Goal: Task Accomplishment & Management: Use online tool/utility

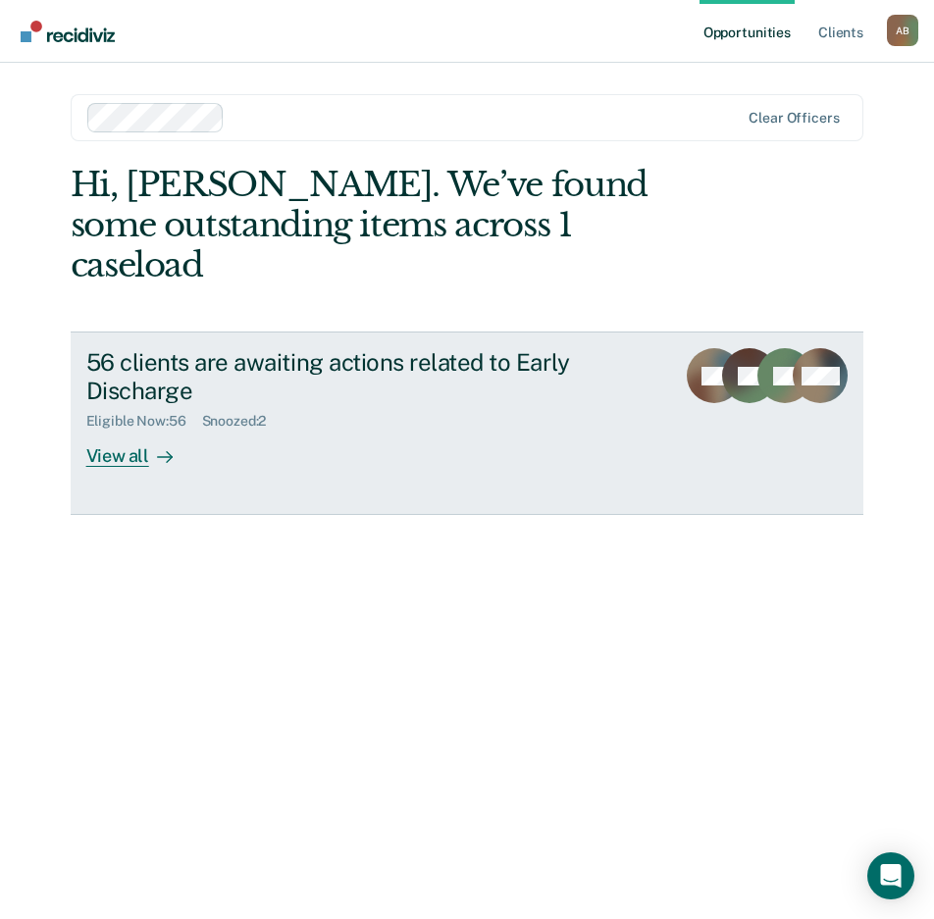
click at [138, 430] on div "View all" at bounding box center [141, 449] width 110 height 38
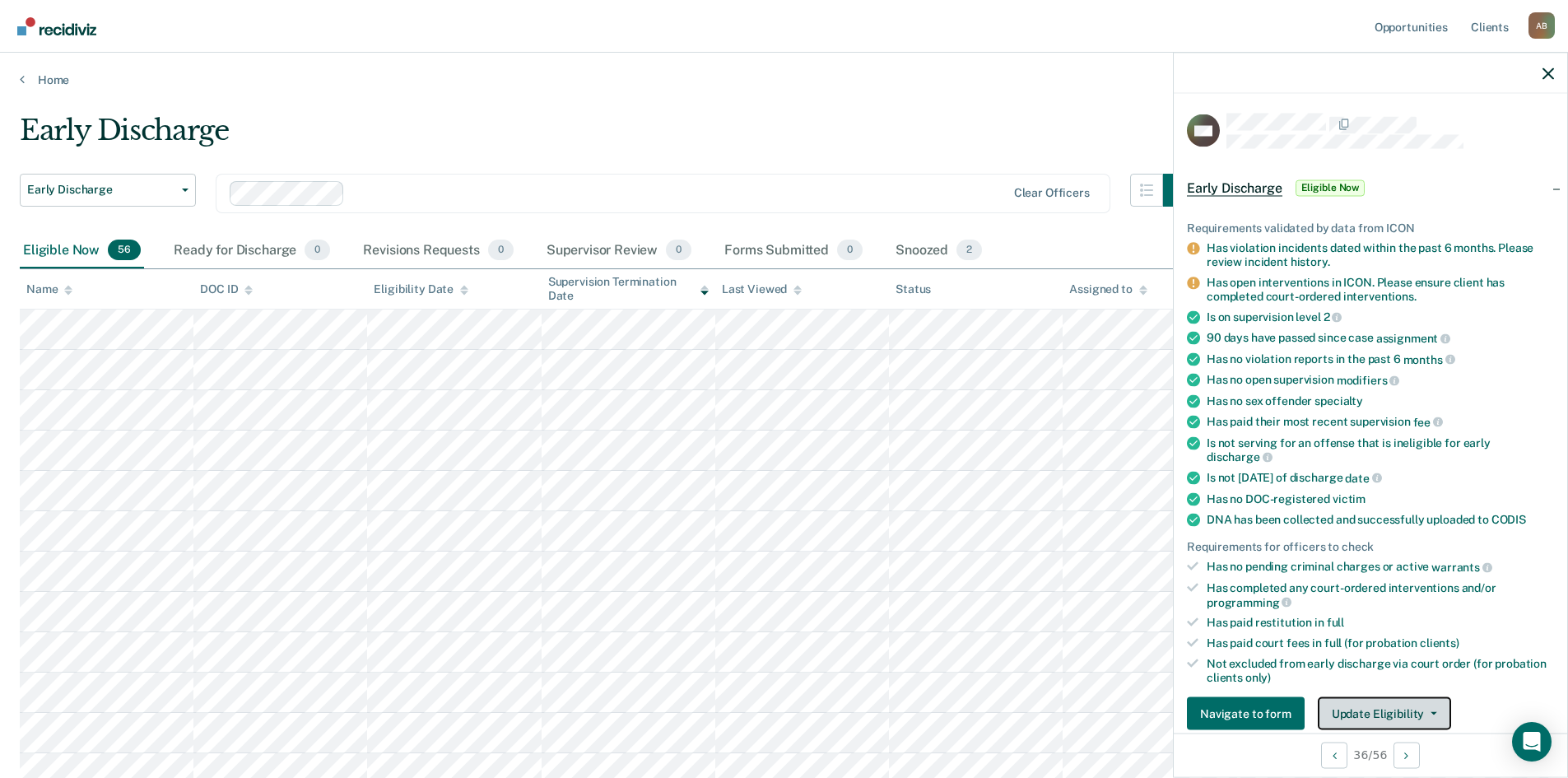
click at [783, 714] on button "Update Eligibility" at bounding box center [1384, 713] width 133 height 33
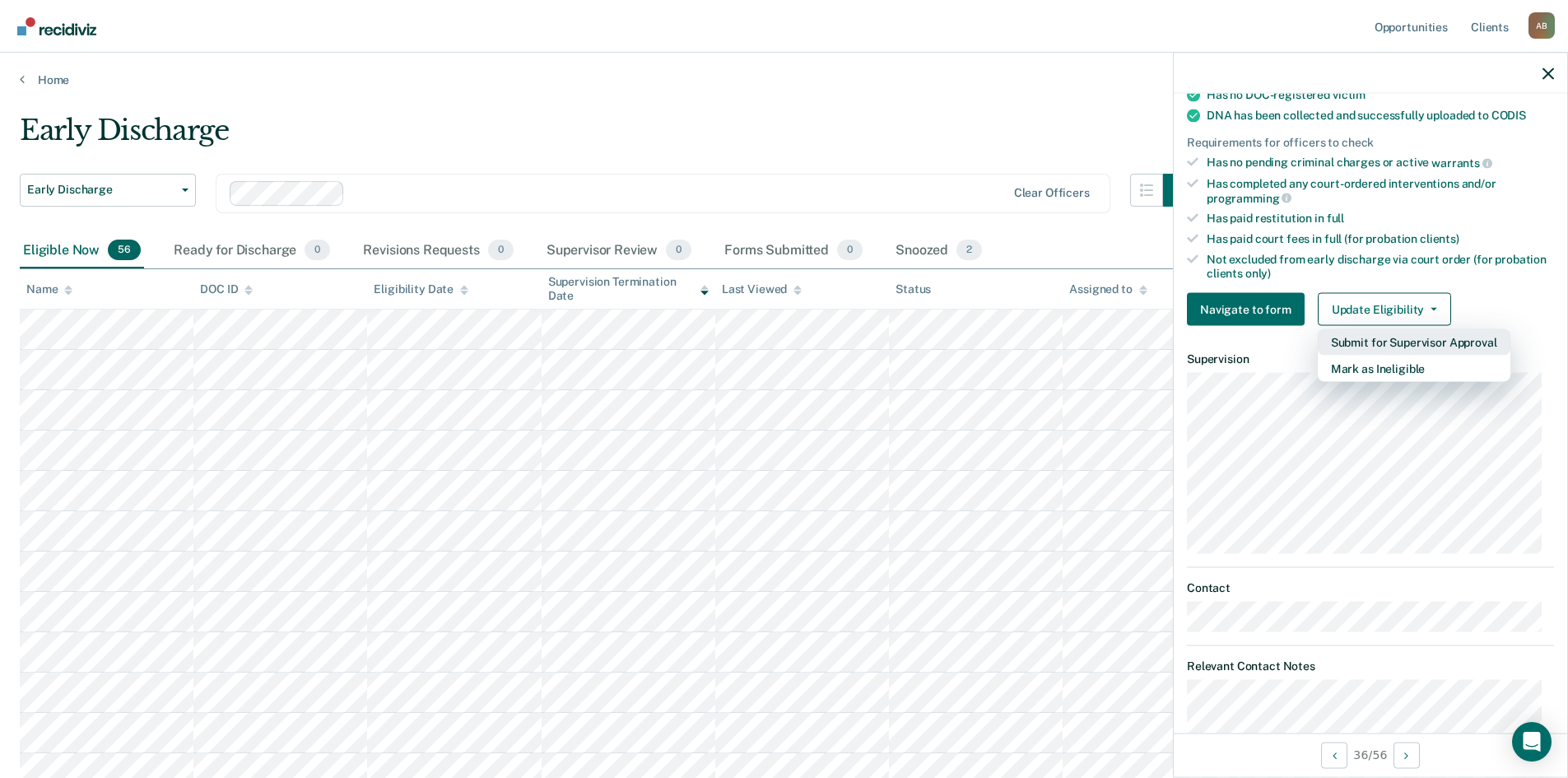
scroll to position [437, 0]
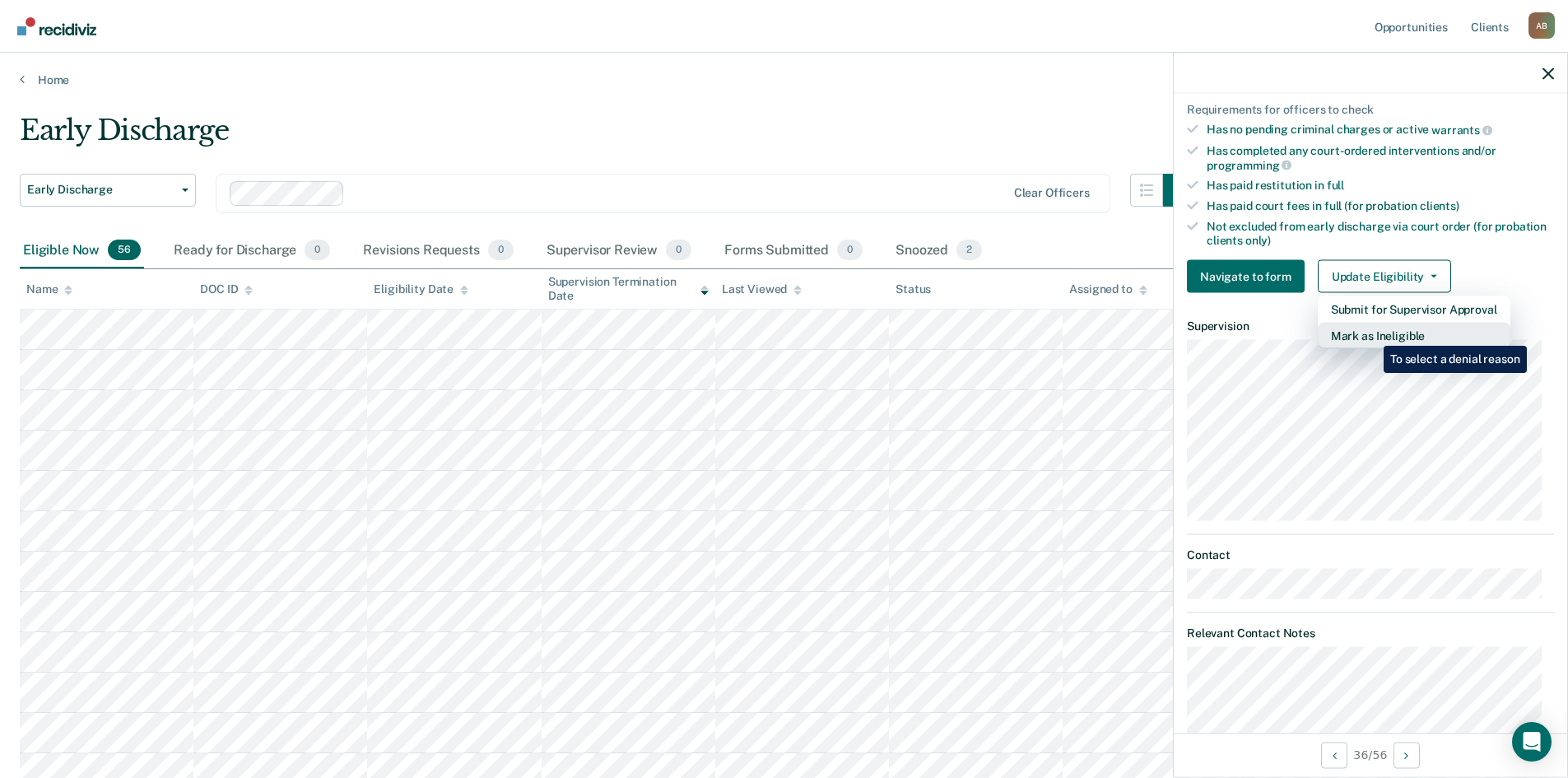
click at [783, 332] on button "Mark as Ineligible" at bounding box center [1414, 336] width 193 height 26
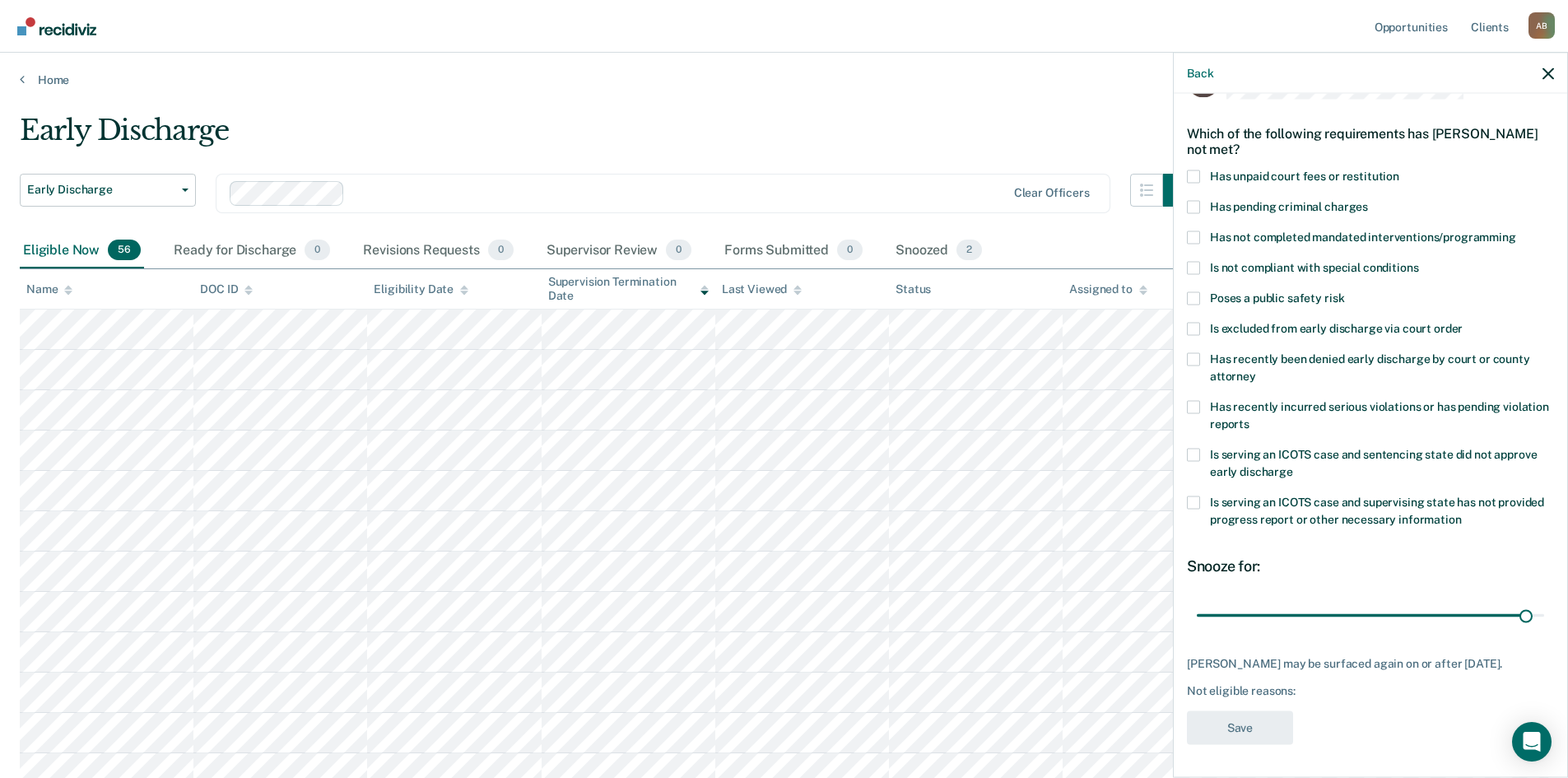
scroll to position [62, 0]
click at [783, 231] on span at bounding box center [1194, 238] width 13 height 13
click at [783, 231] on input "Has not completed mandated interventions/programming" at bounding box center [1516, 231] width 0 height 0
click at [783, 400] on span at bounding box center [1194, 407] width 13 height 13
click at [783, 418] on input "Has recently incurred serious violations or has pending violation reports" at bounding box center [1250, 418] width 0 height 0
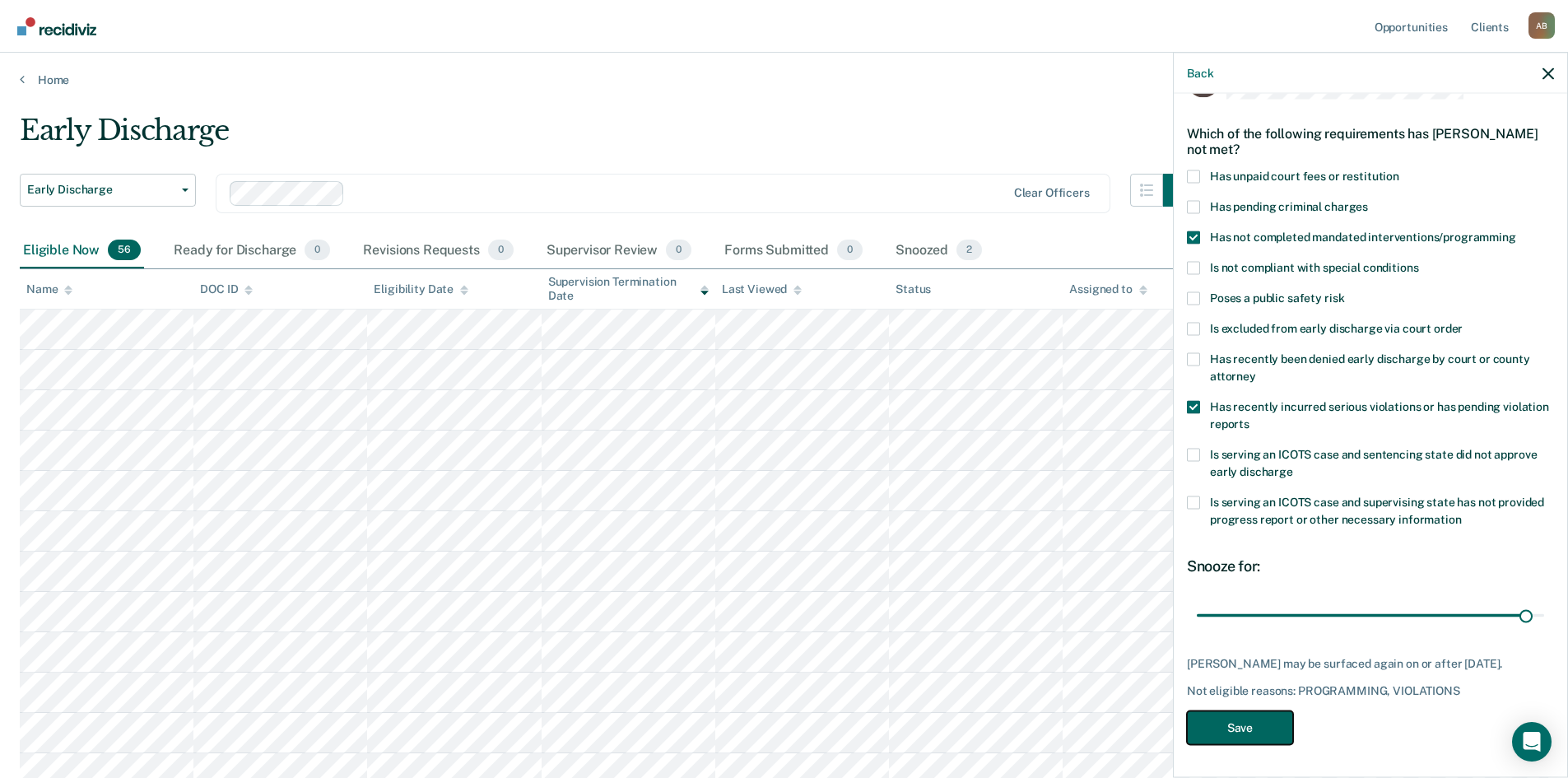
click at [783, 726] on button "Save" at bounding box center [1240, 728] width 107 height 34
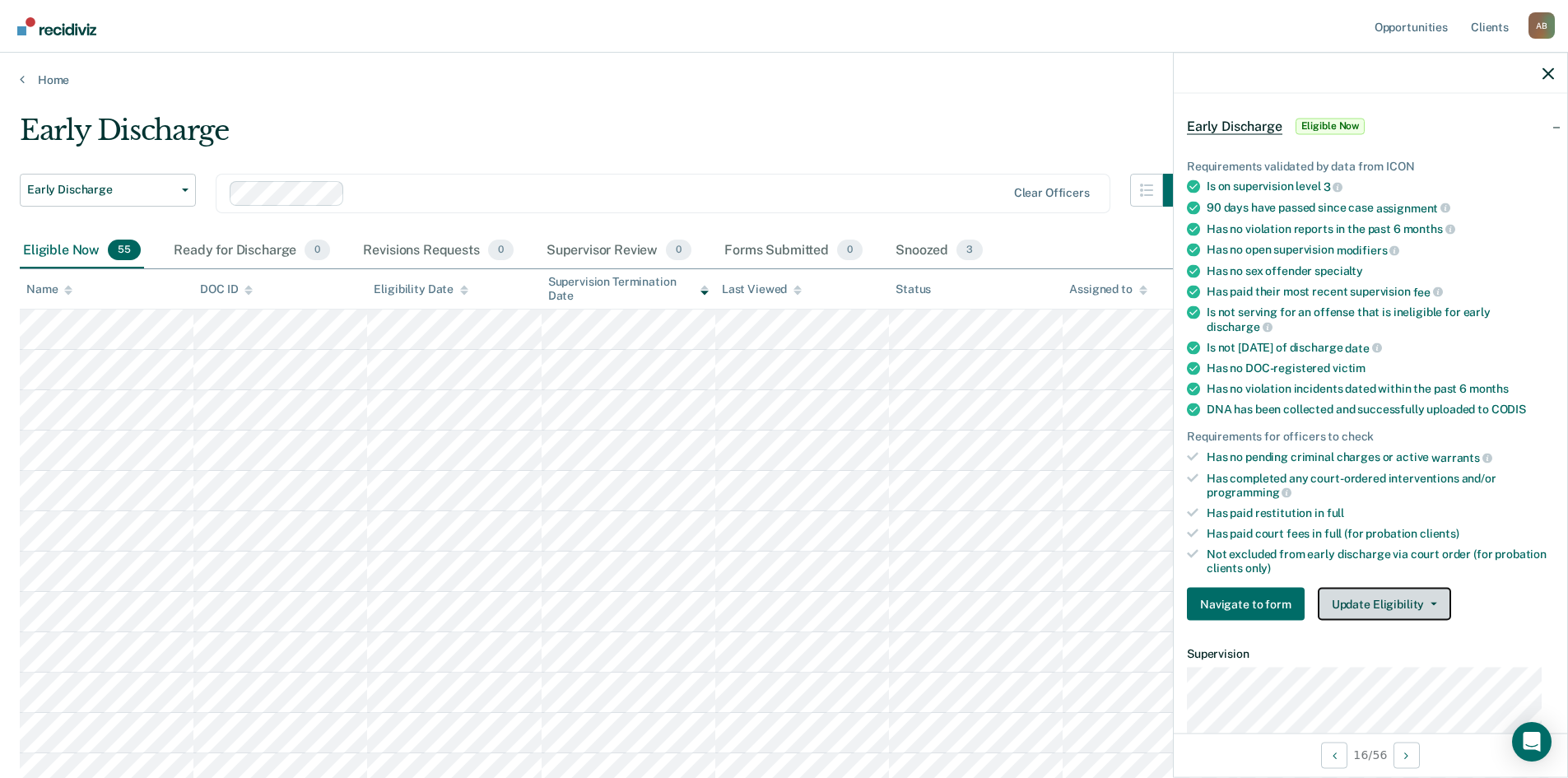
click at [783, 596] on button "Update Eligibility" at bounding box center [1384, 604] width 133 height 33
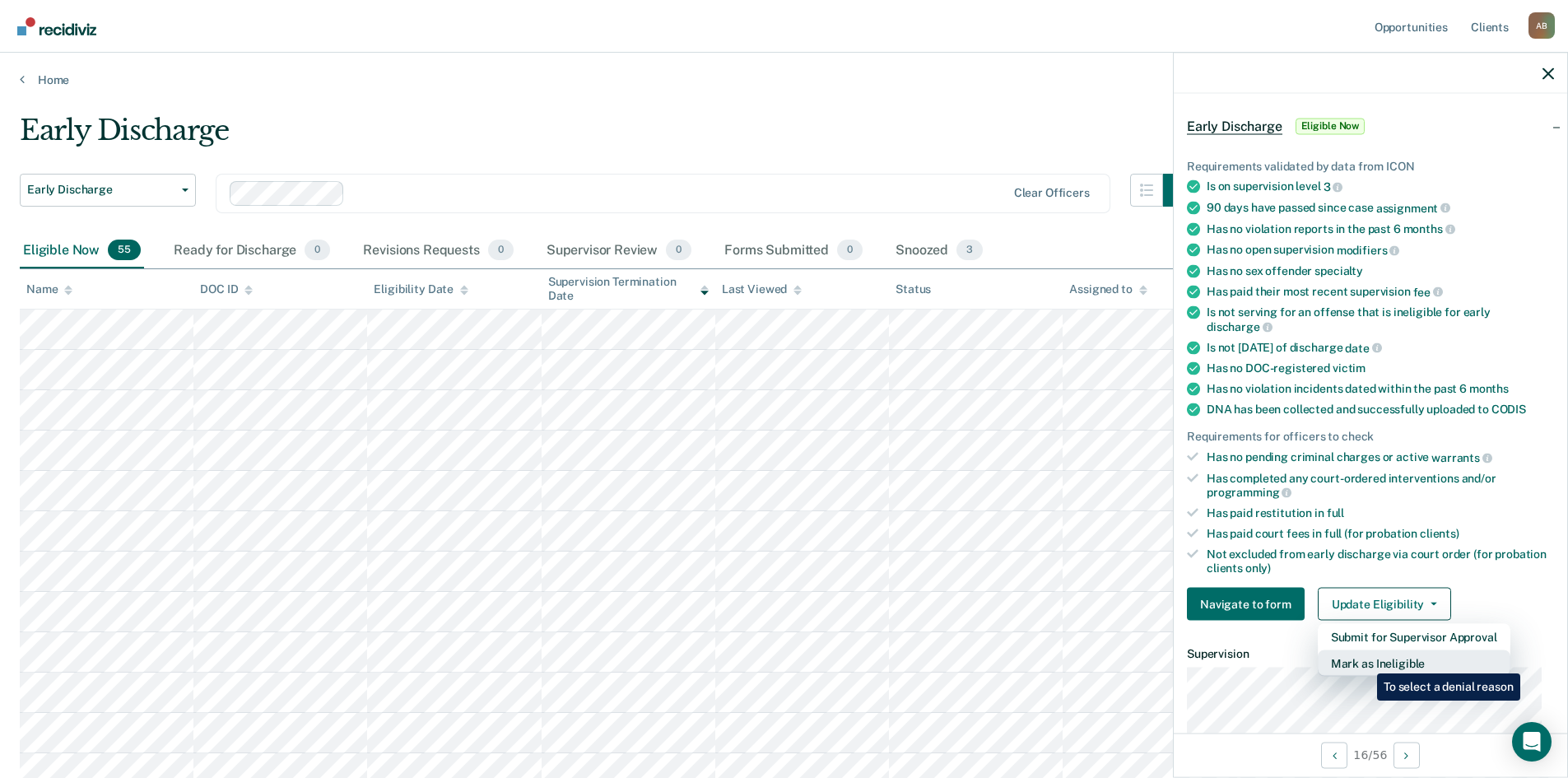
click at [783, 661] on button "Mark as Ineligible" at bounding box center [1414, 663] width 193 height 26
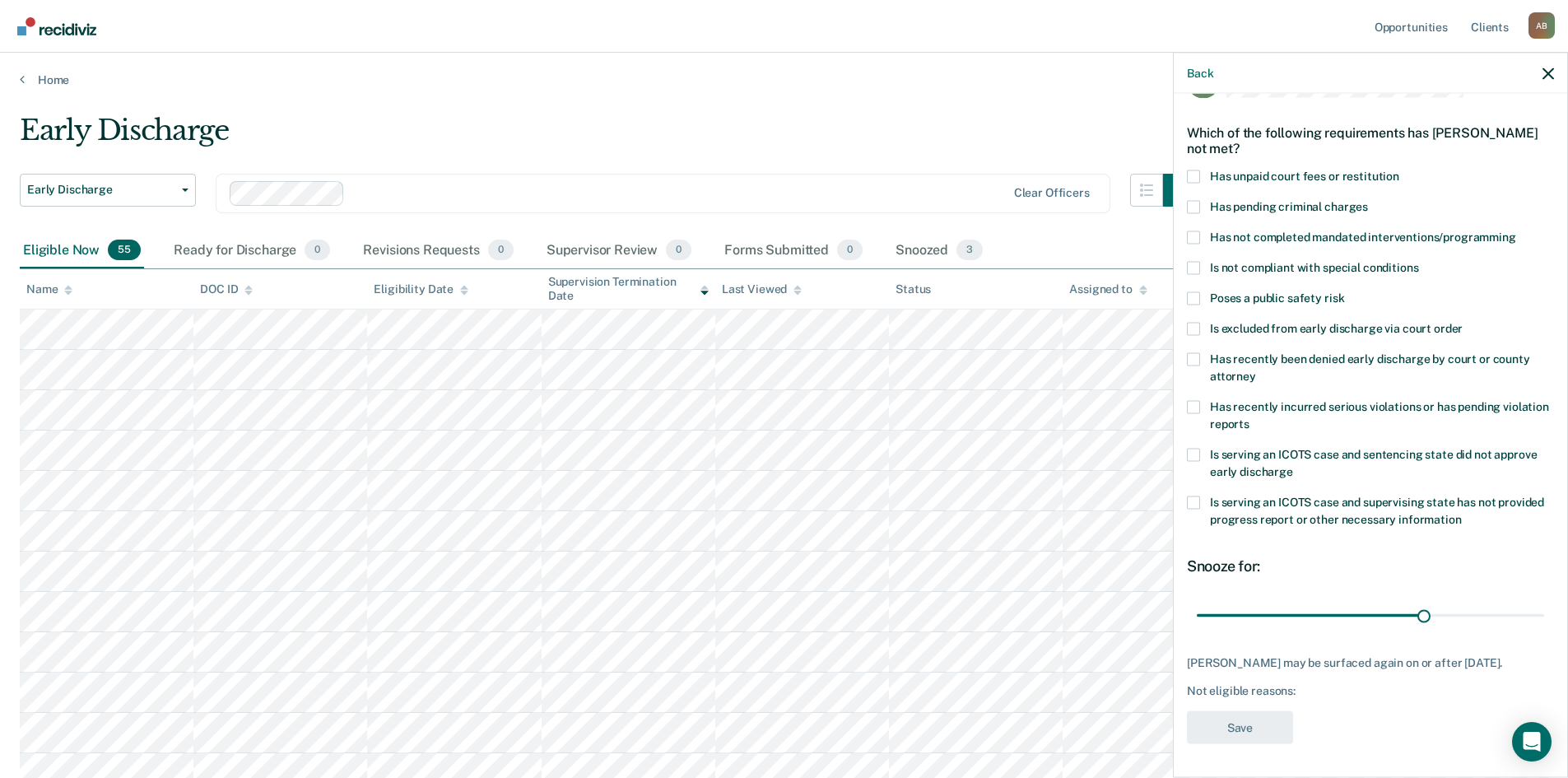
scroll to position [48, 0]
click at [783, 240] on span at bounding box center [1194, 239] width 13 height 13
click at [783, 232] on input "Has not completed mandated interventions/programming" at bounding box center [1516, 232] width 0 height 0
click at [783, 174] on span at bounding box center [1194, 178] width 13 height 13
click at [783, 171] on input "Has unpaid court fees or restitution" at bounding box center [1399, 171] width 0 height 0
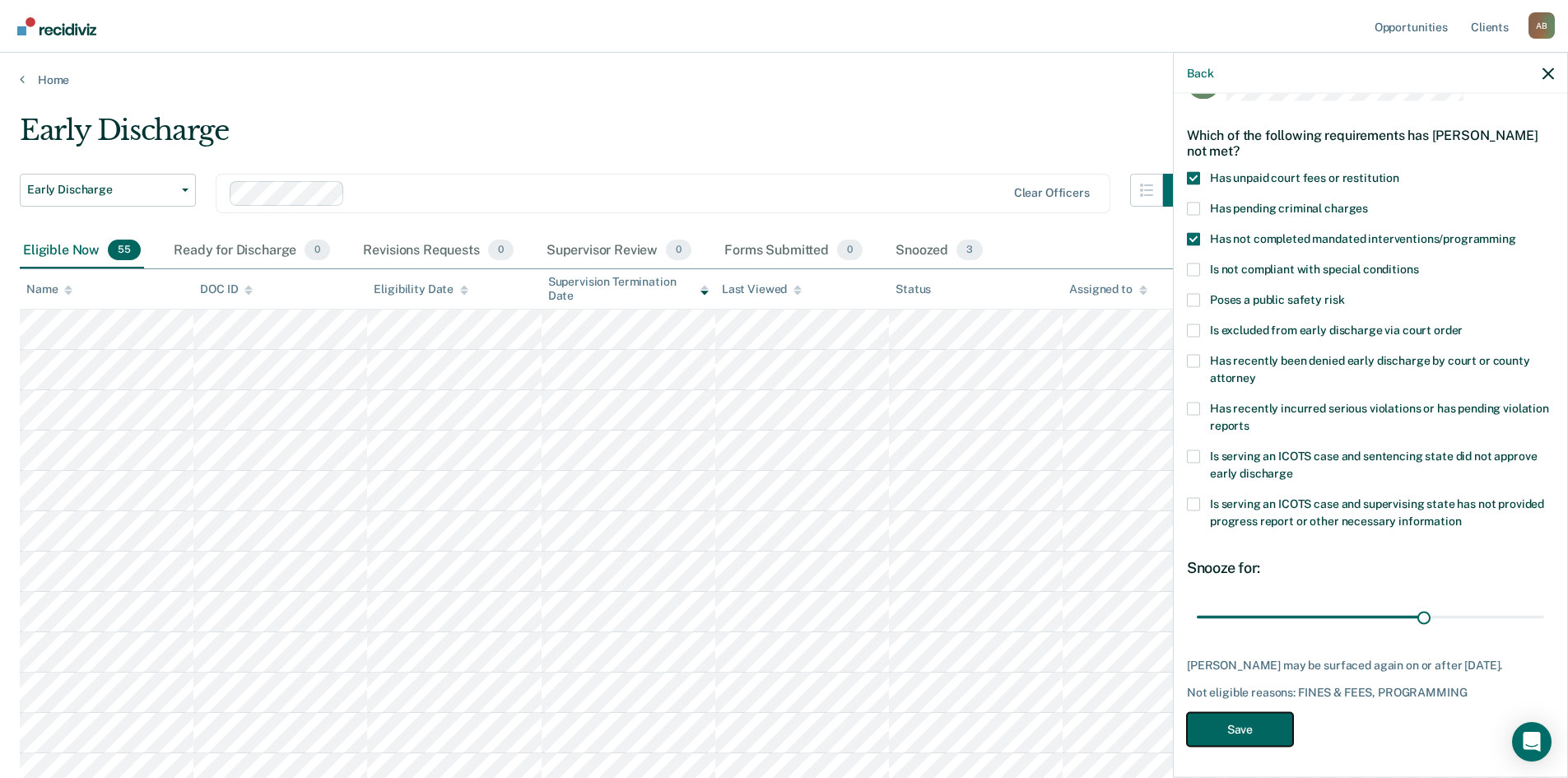
click at [783, 732] on button "Save" at bounding box center [1240, 729] width 107 height 34
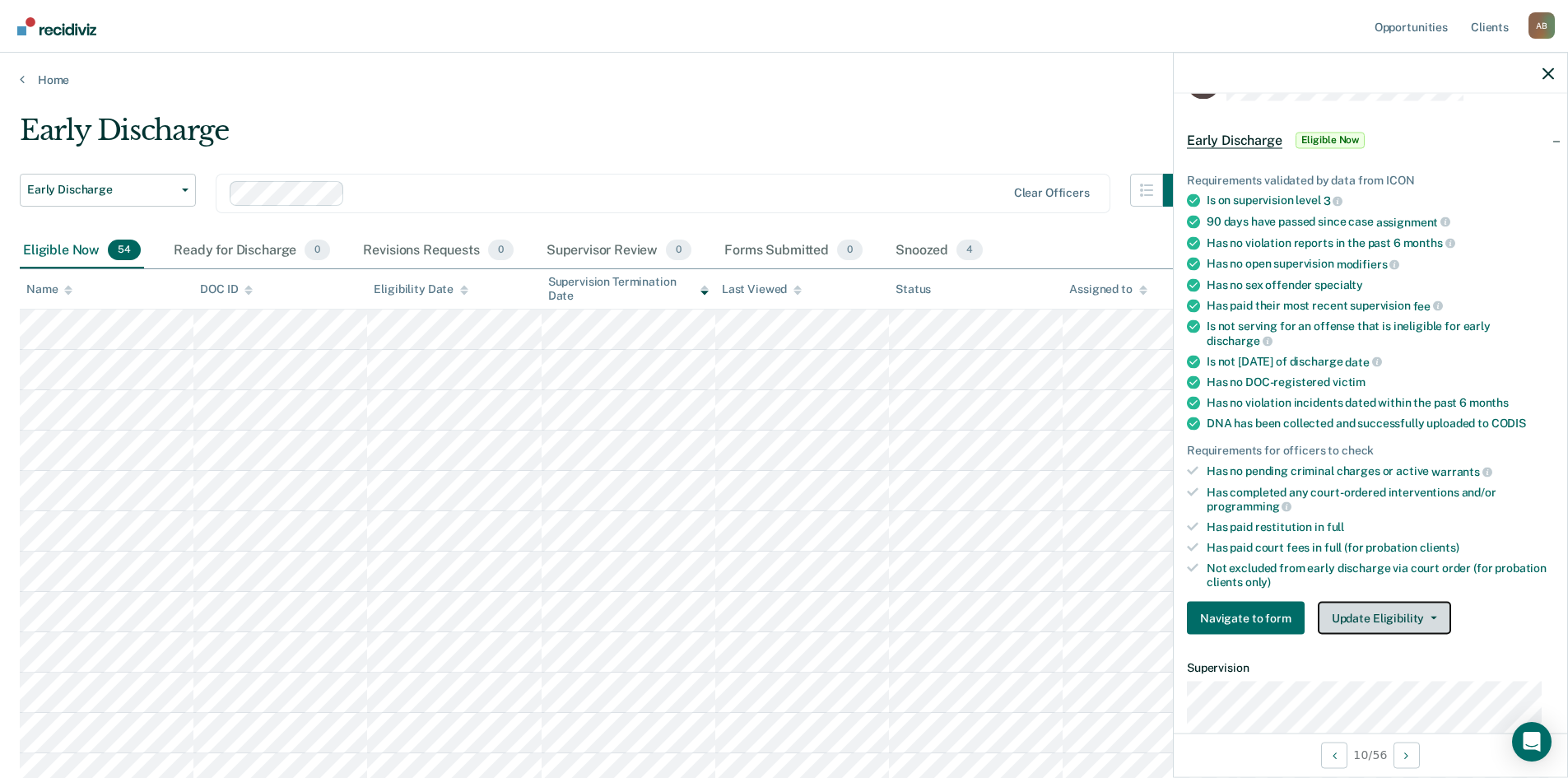
click at [783, 618] on button "Update Eligibility" at bounding box center [1384, 618] width 133 height 33
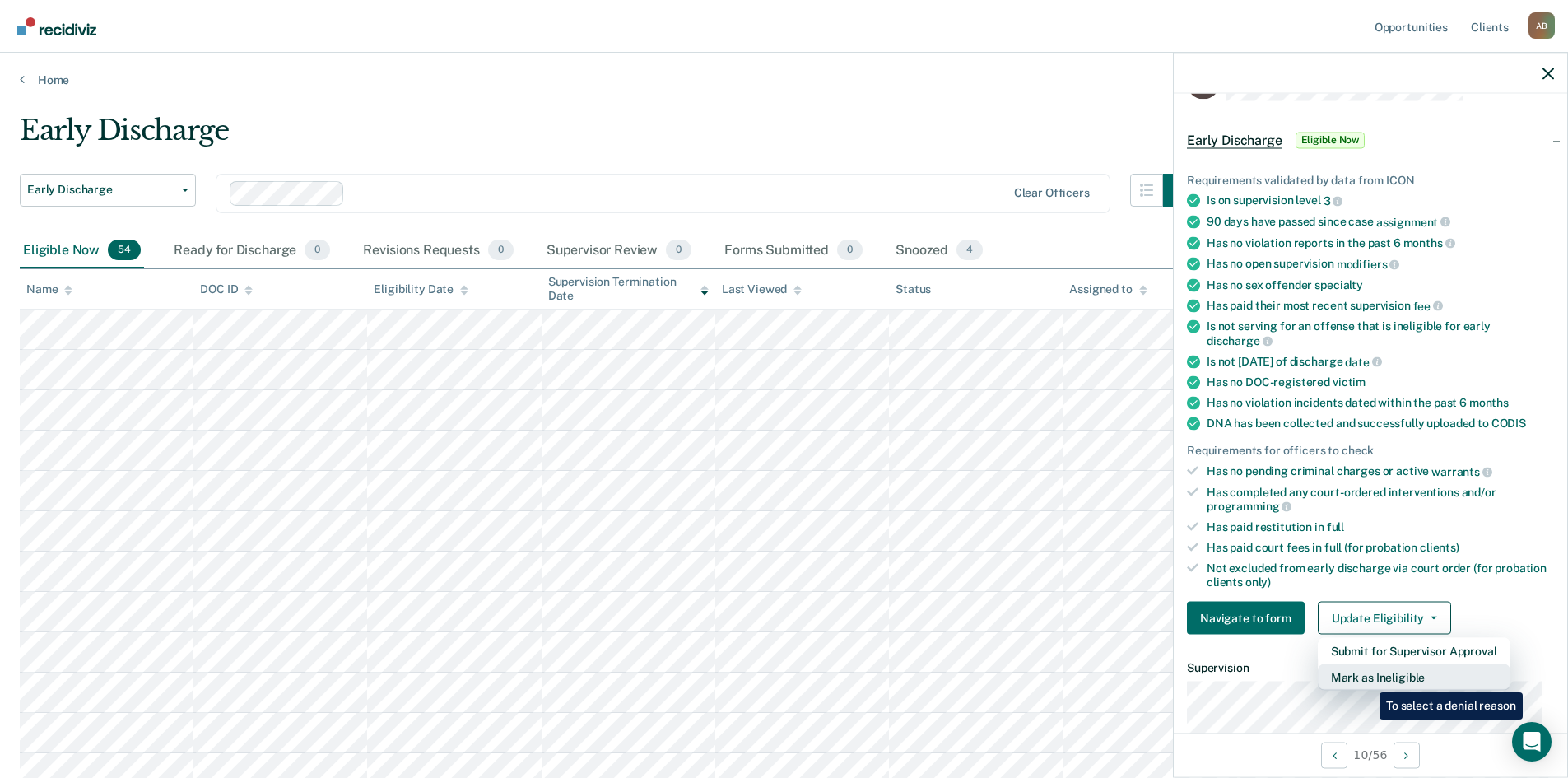
click at [783, 681] on button "Mark as Ineligible" at bounding box center [1414, 677] width 193 height 26
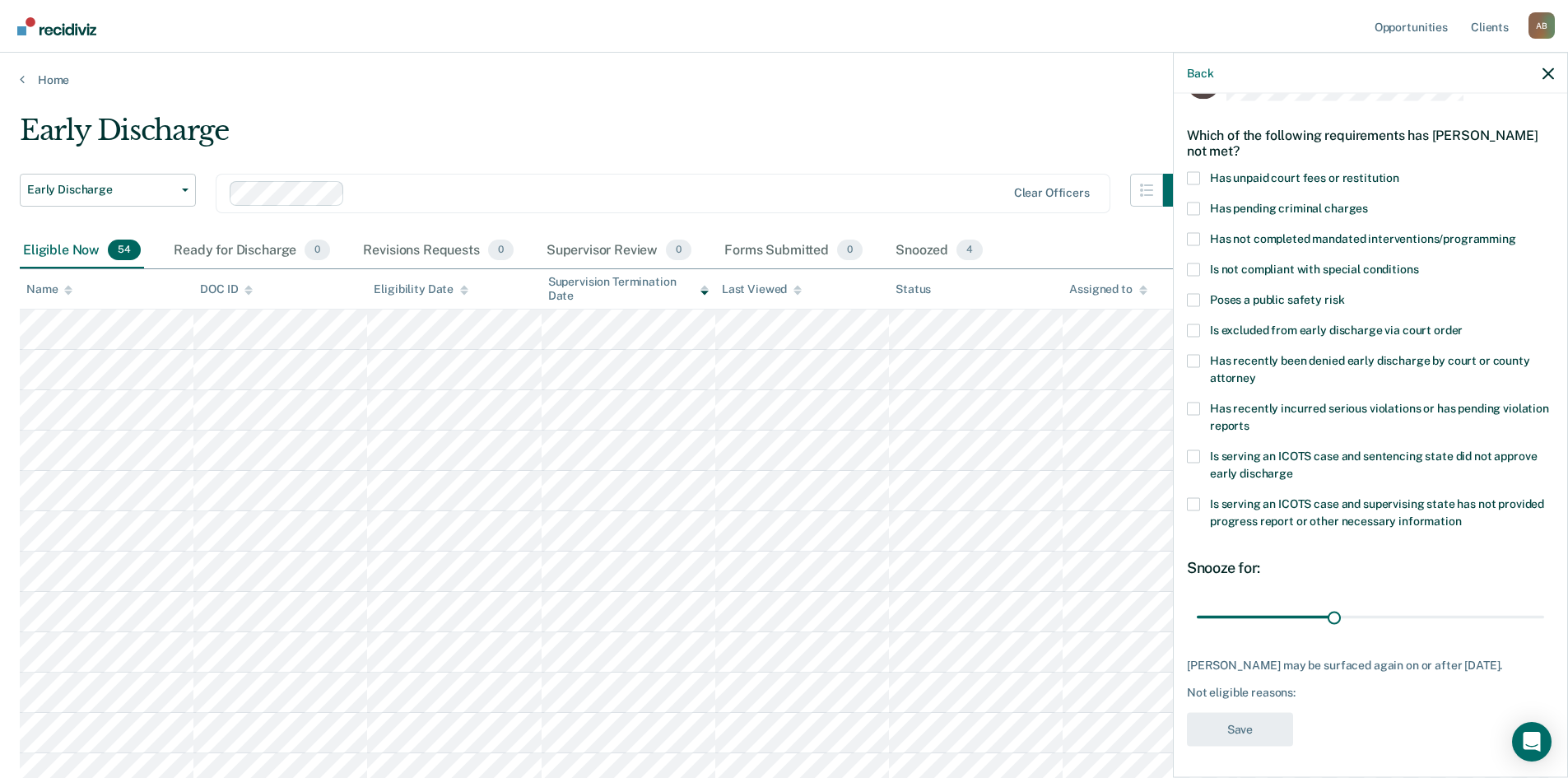
click at [783, 238] on span at bounding box center [1194, 239] width 13 height 13
click at [783, 232] on input "Has not completed mandated interventions/programming" at bounding box center [1516, 232] width 0 height 0
click at [783, 178] on span at bounding box center [1194, 178] width 13 height 13
click at [783, 171] on input "Has unpaid court fees or restitution" at bounding box center [1399, 171] width 0 height 0
click at [783, 729] on button "Save" at bounding box center [1240, 729] width 107 height 34
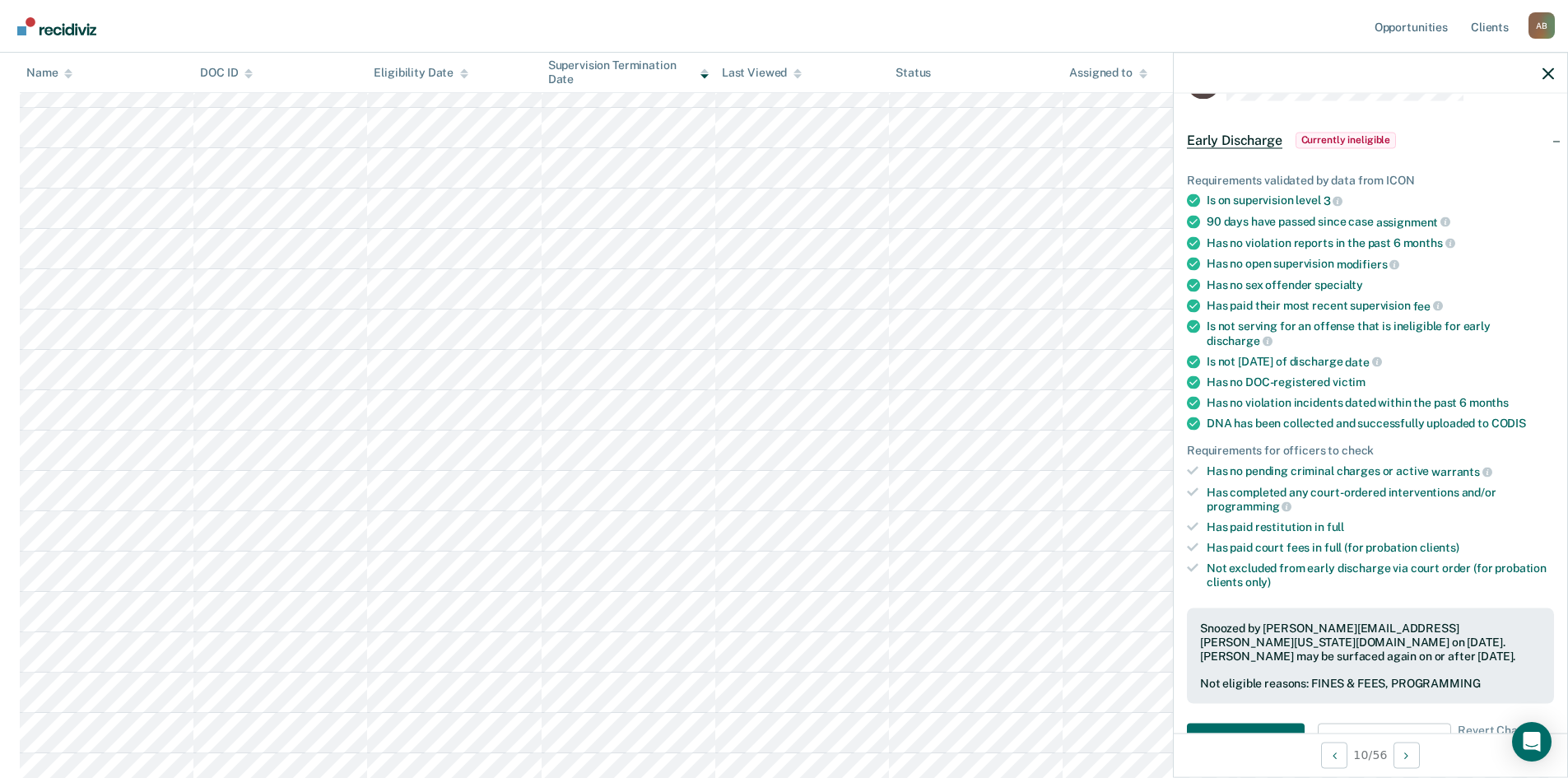
scroll to position [741, 0]
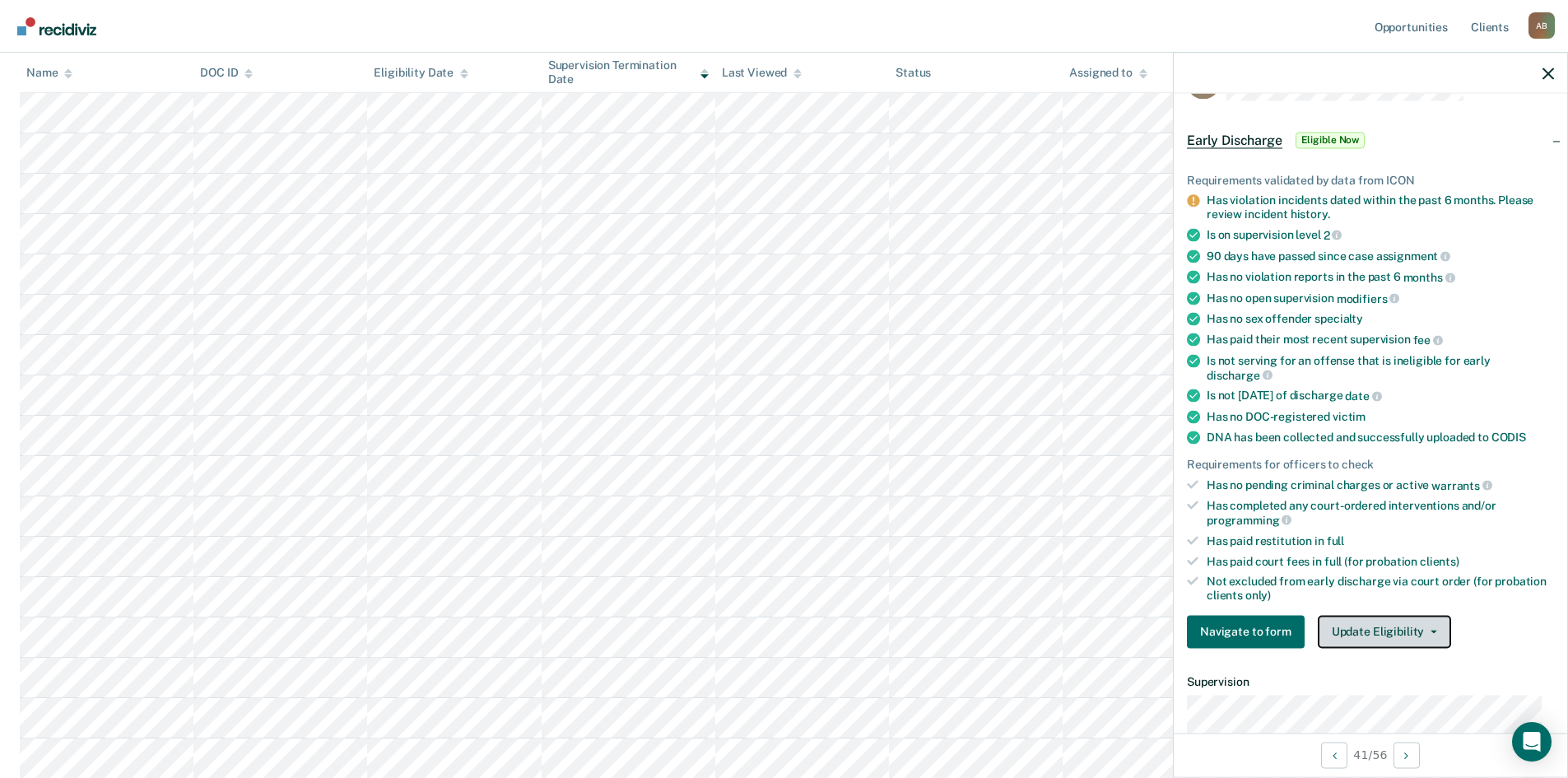
click at [783, 638] on button "Update Eligibility" at bounding box center [1384, 631] width 133 height 33
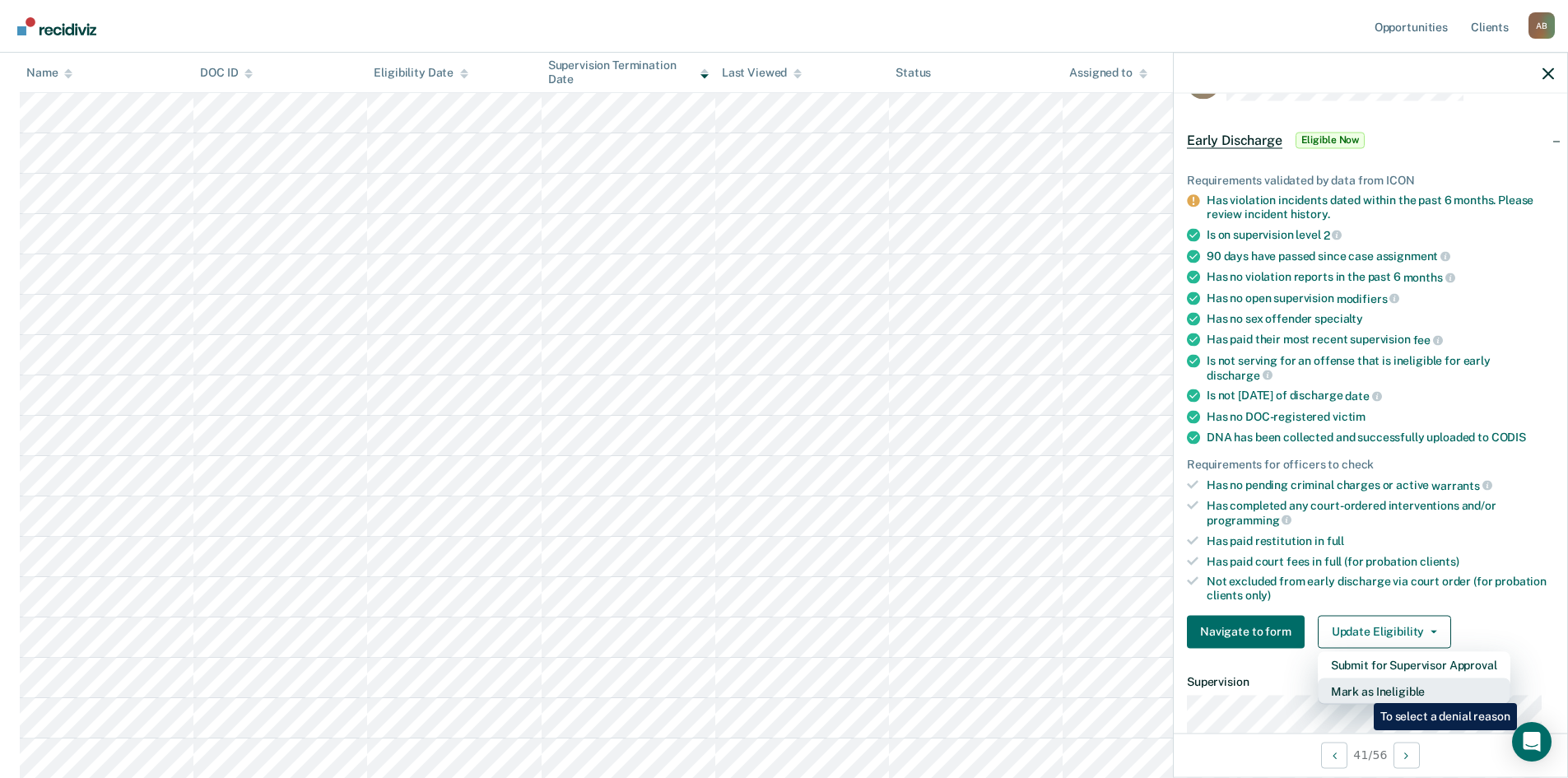
click at [783, 691] on button "Mark as Ineligible" at bounding box center [1414, 691] width 193 height 26
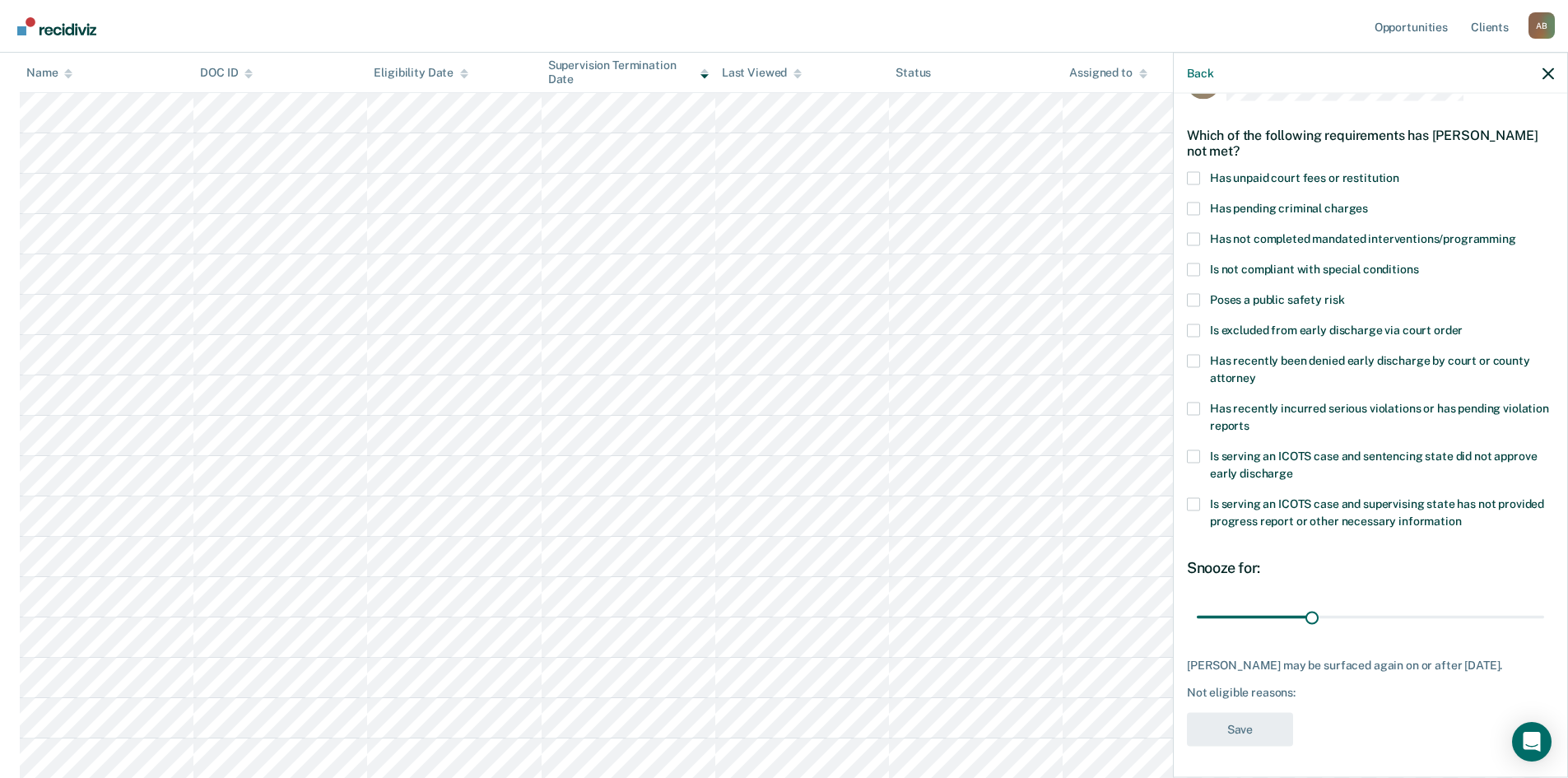
click at [783, 175] on span at bounding box center [1194, 178] width 13 height 13
click at [783, 171] on input "Has unpaid court fees or restitution" at bounding box center [1399, 171] width 0 height 0
click at [783, 724] on button "Save" at bounding box center [1240, 729] width 107 height 34
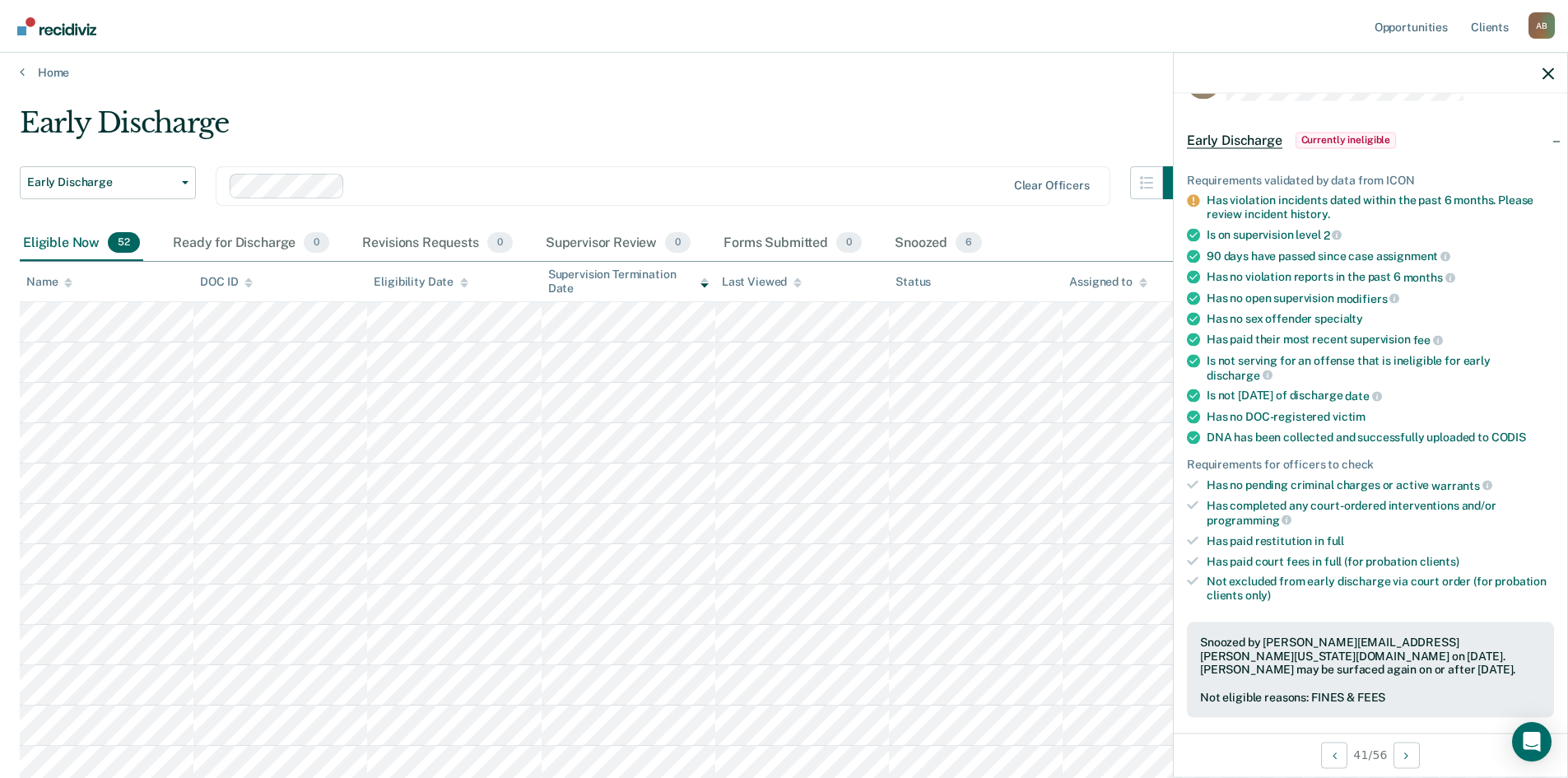
scroll to position [0, 0]
